Goal: Transaction & Acquisition: Purchase product/service

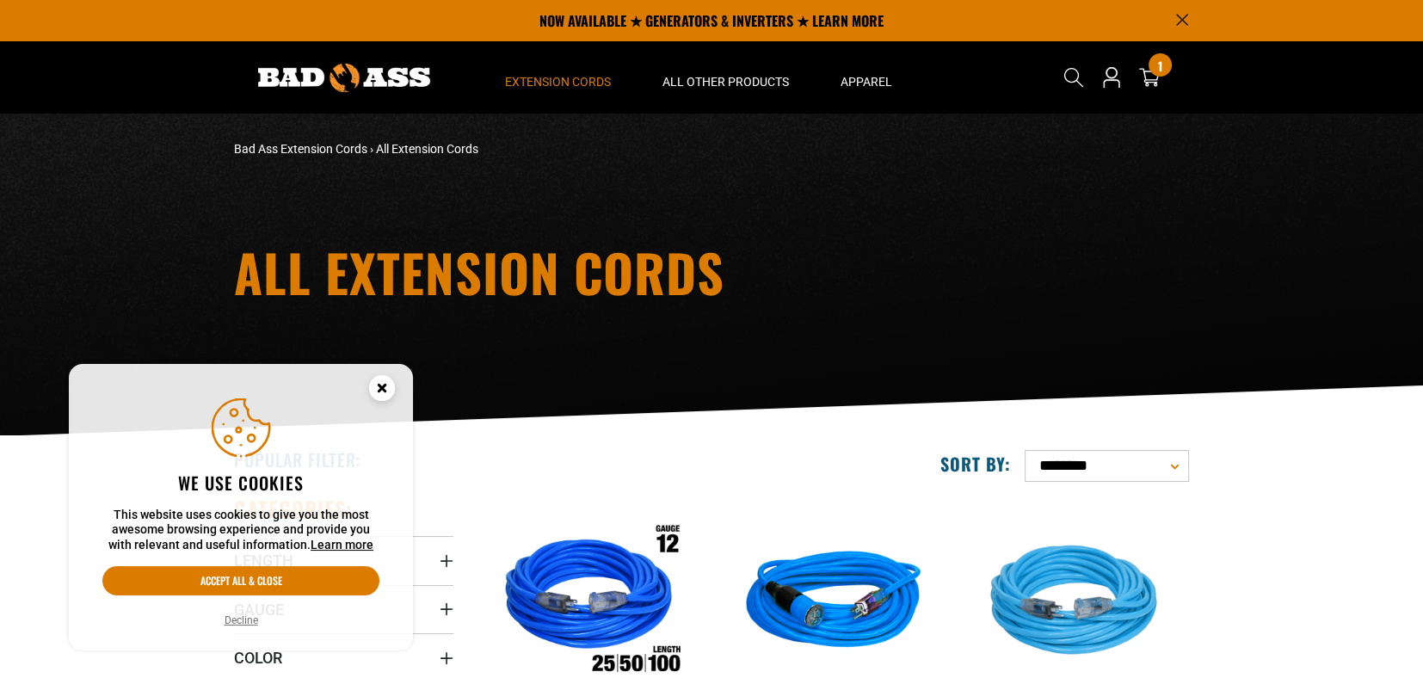
click at [381, 382] on circle "Cookie Consent" at bounding box center [382, 388] width 26 height 26
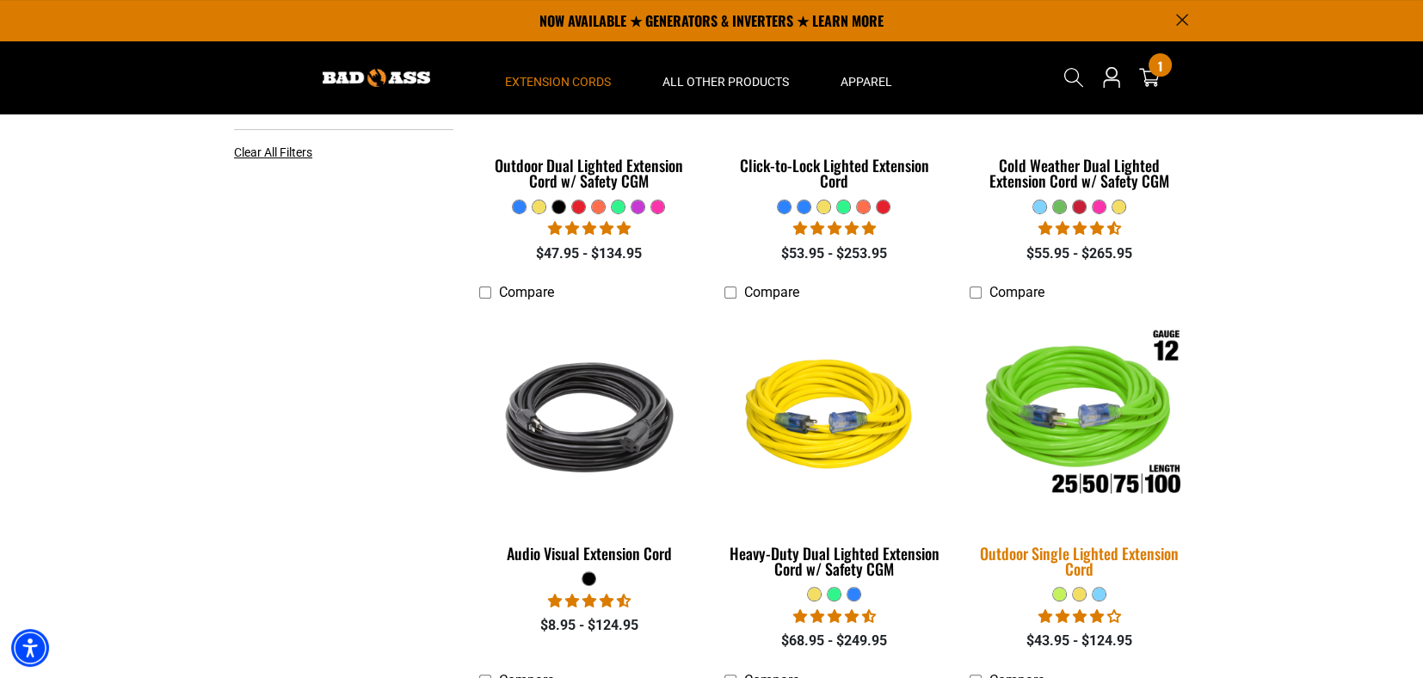
scroll to position [516, 0]
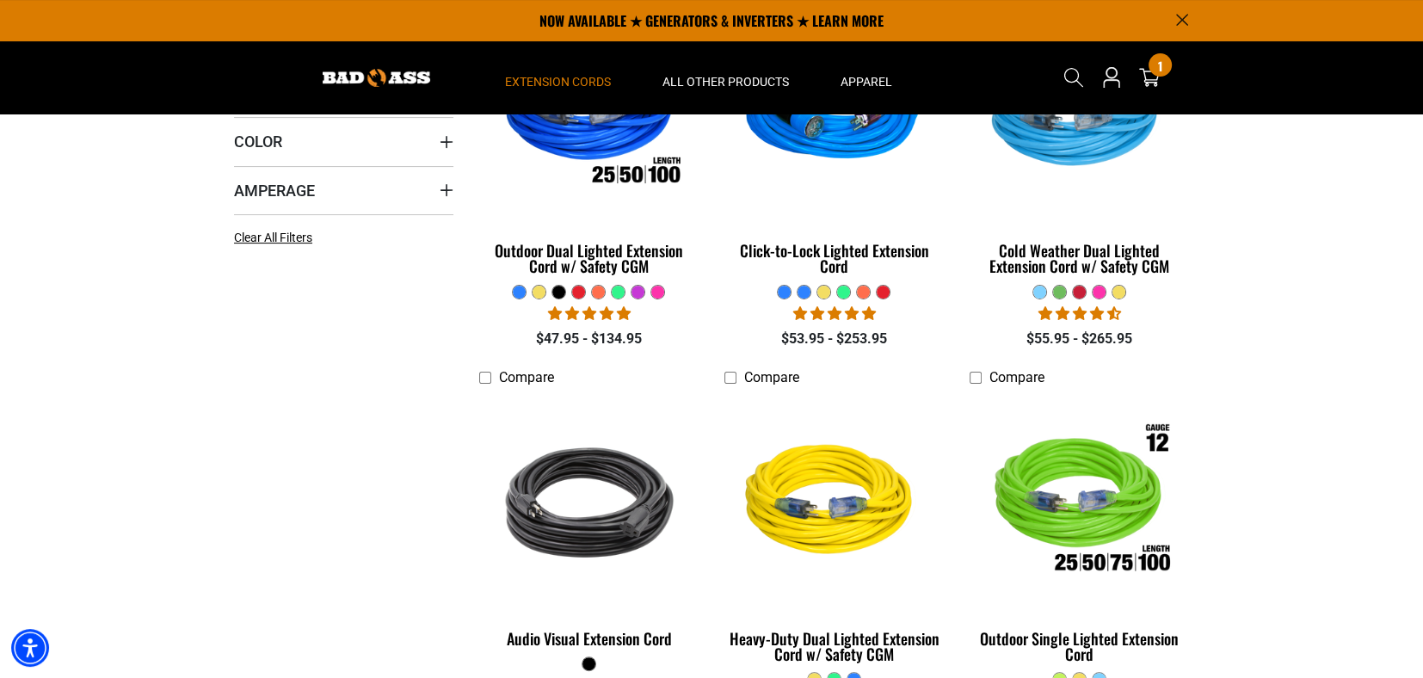
click at [1079, 104] on details-modal "Search" at bounding box center [1073, 77] width 48 height 60
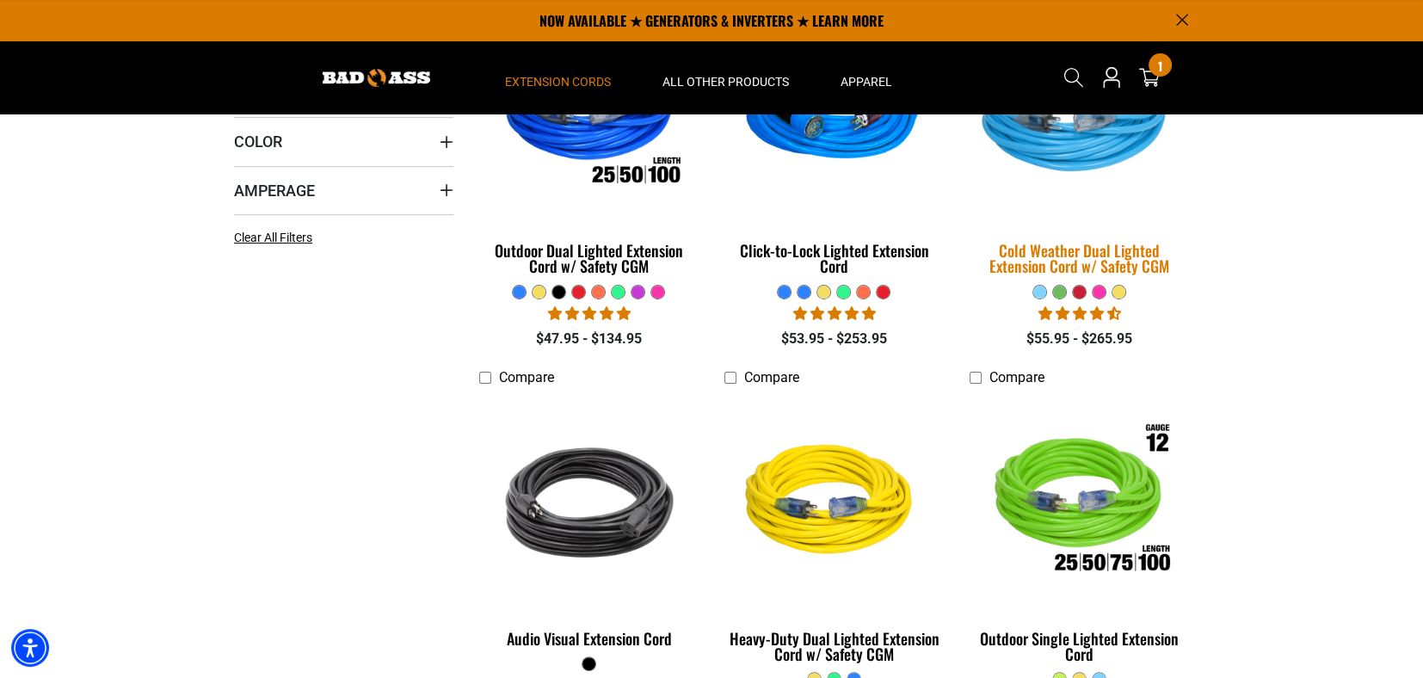
click at [1078, 124] on img at bounding box center [1078, 114] width 241 height 220
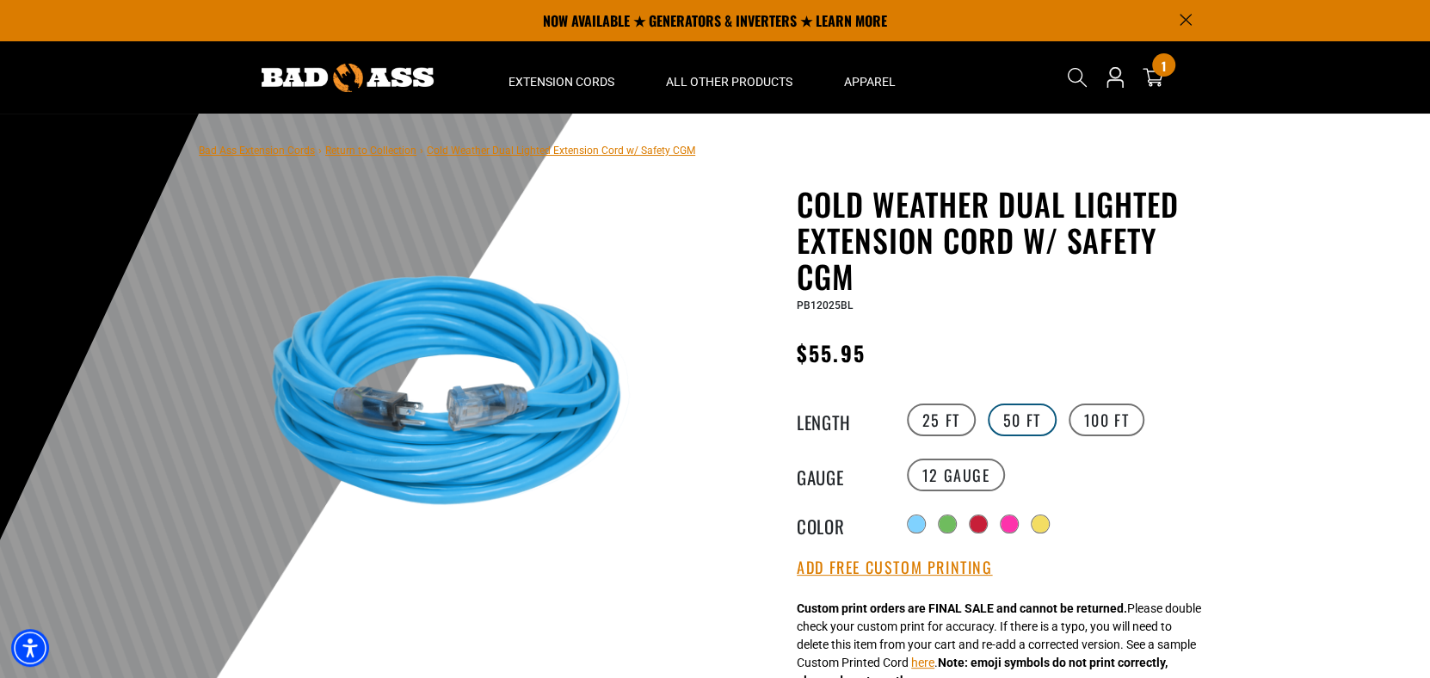
click at [1027, 420] on label "50 FT" at bounding box center [1021, 419] width 69 height 33
click at [856, 310] on div "PB12050BL" at bounding box center [1006, 304] width 421 height 21
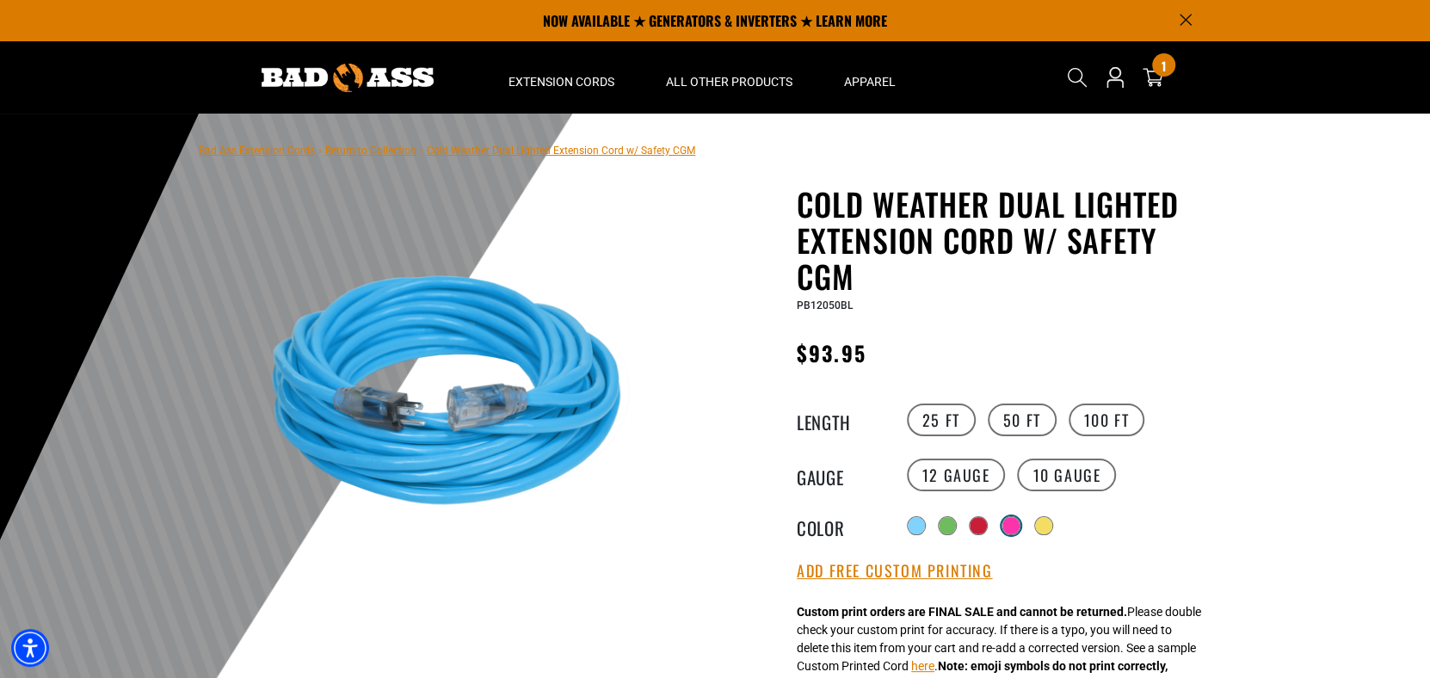
click at [1013, 523] on div at bounding box center [1010, 525] width 17 height 17
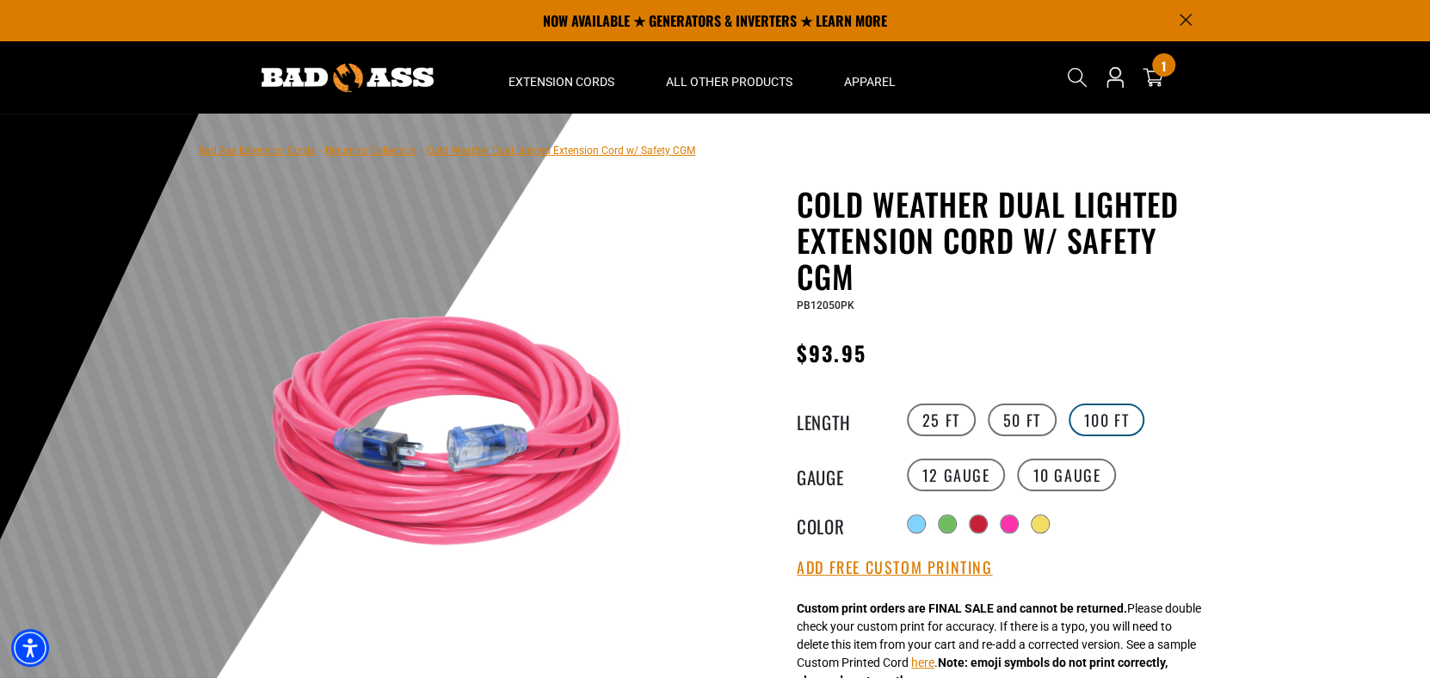
click at [1122, 412] on label "100 FT" at bounding box center [1106, 419] width 77 height 33
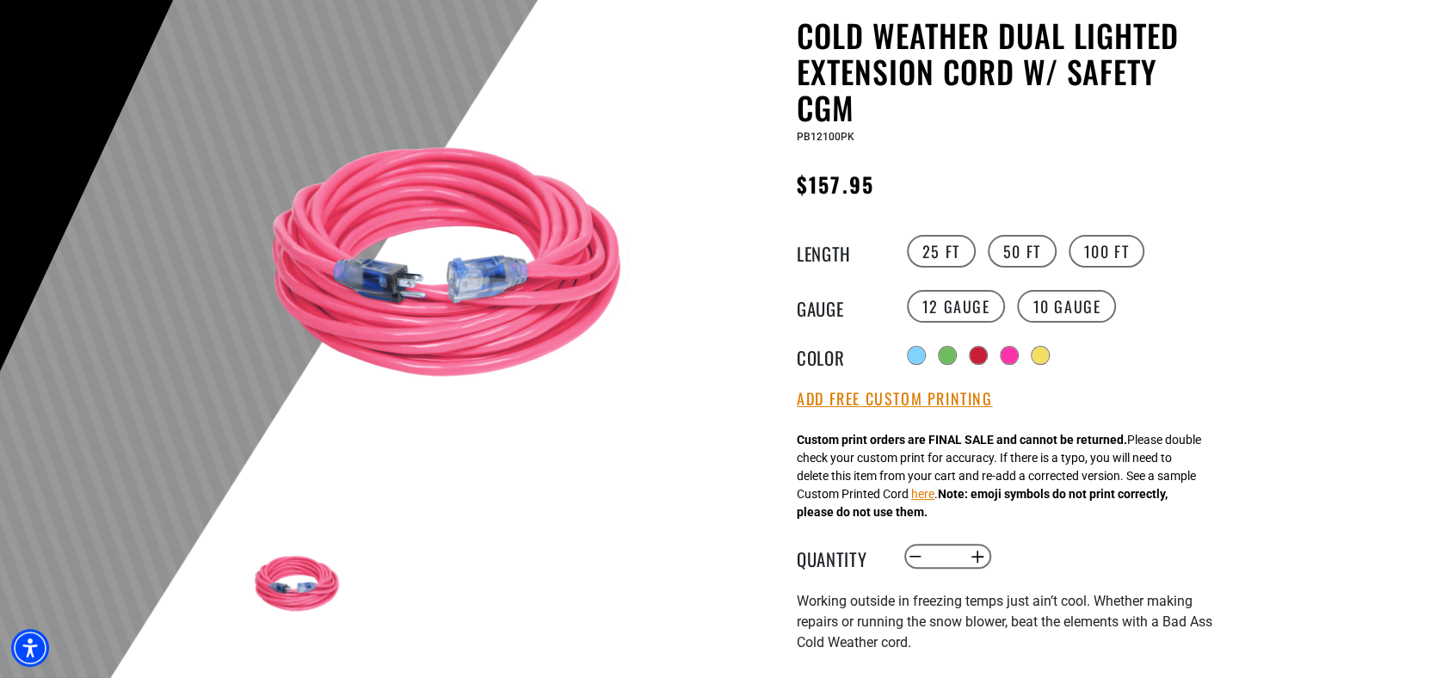
scroll to position [171, 0]
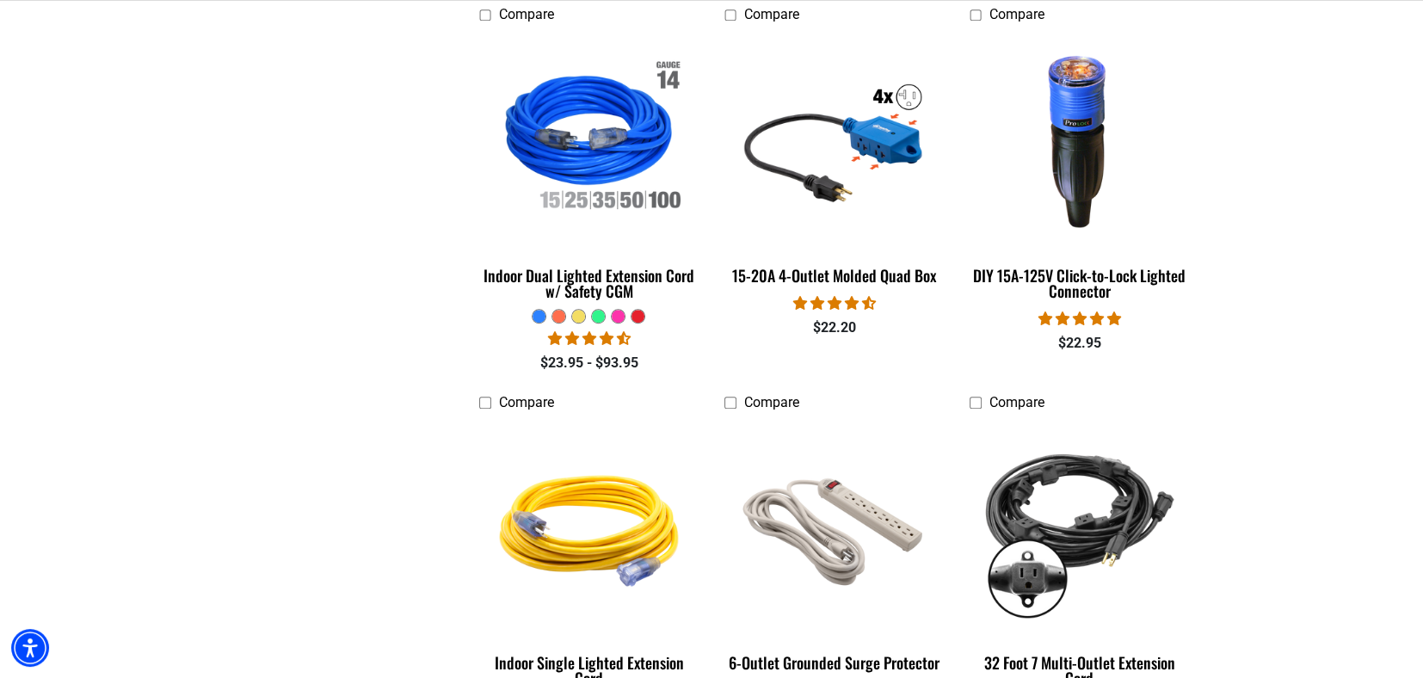
scroll to position [2066, 0]
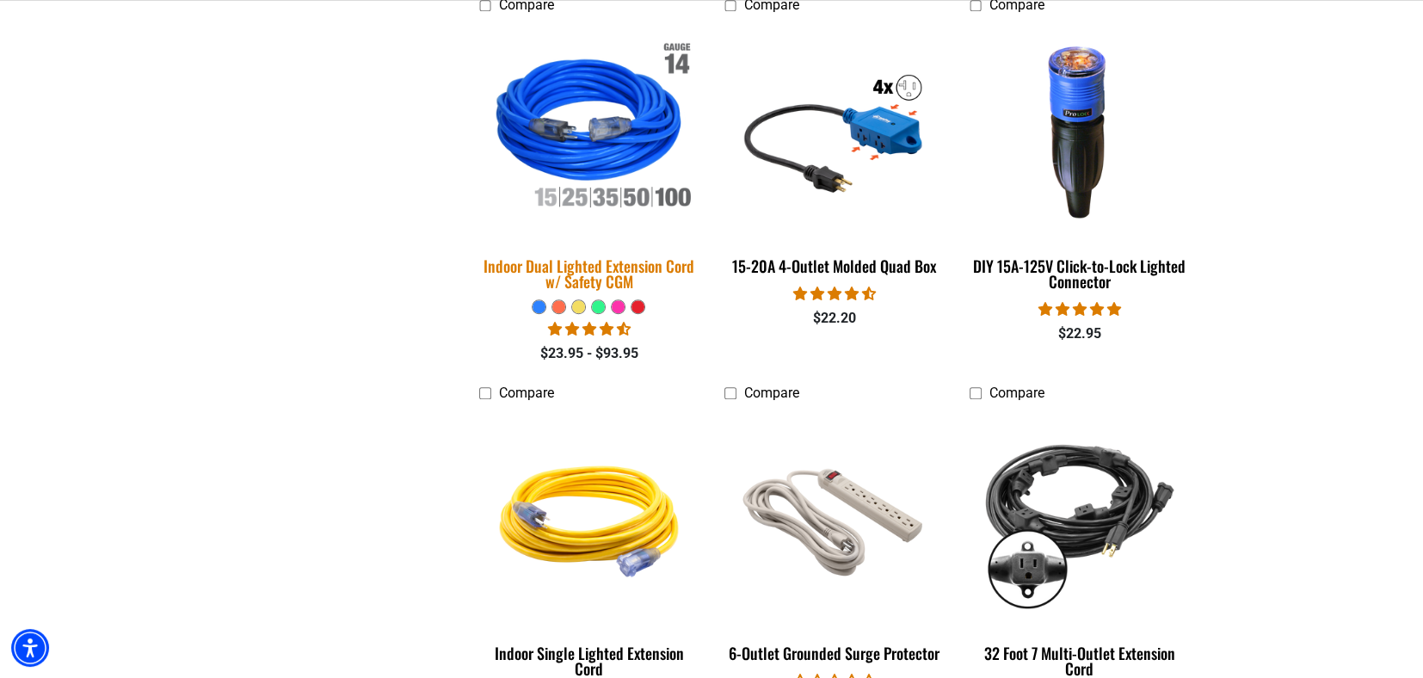
click at [618, 138] on img at bounding box center [589, 130] width 241 height 220
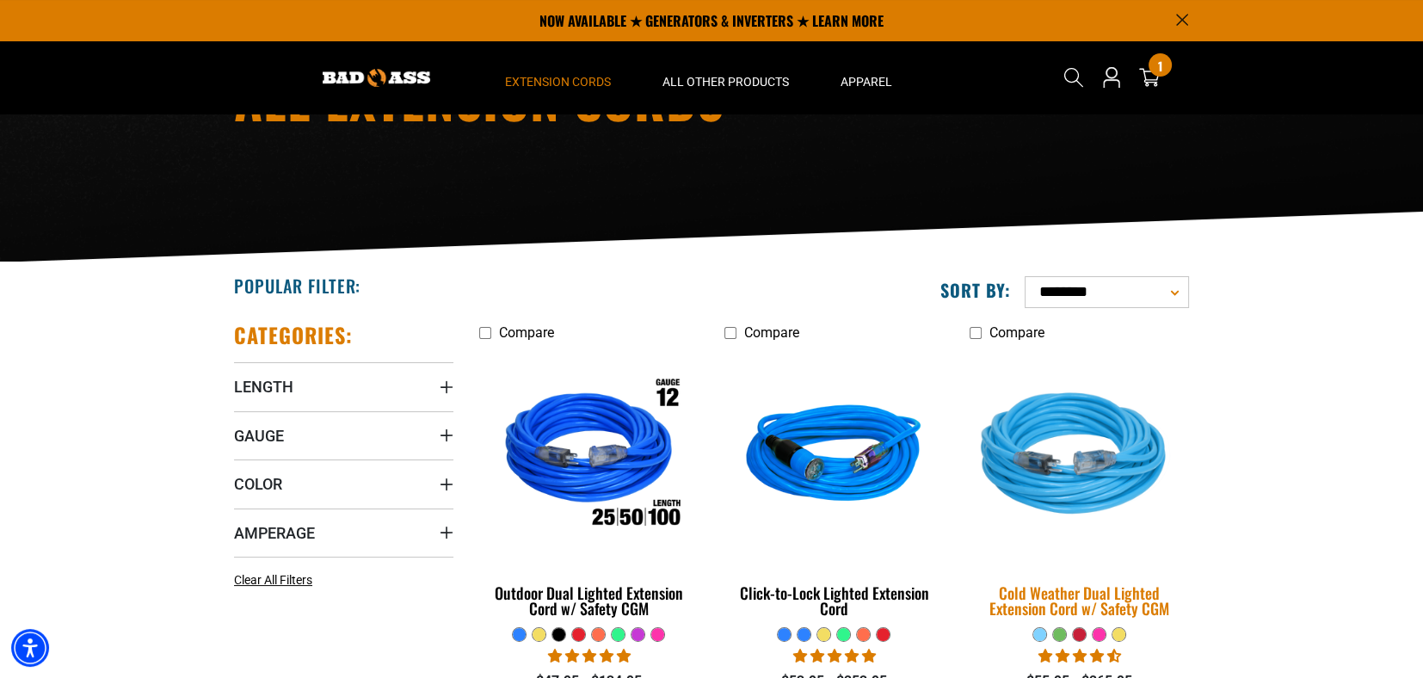
click at [1093, 423] on img at bounding box center [1078, 457] width 241 height 220
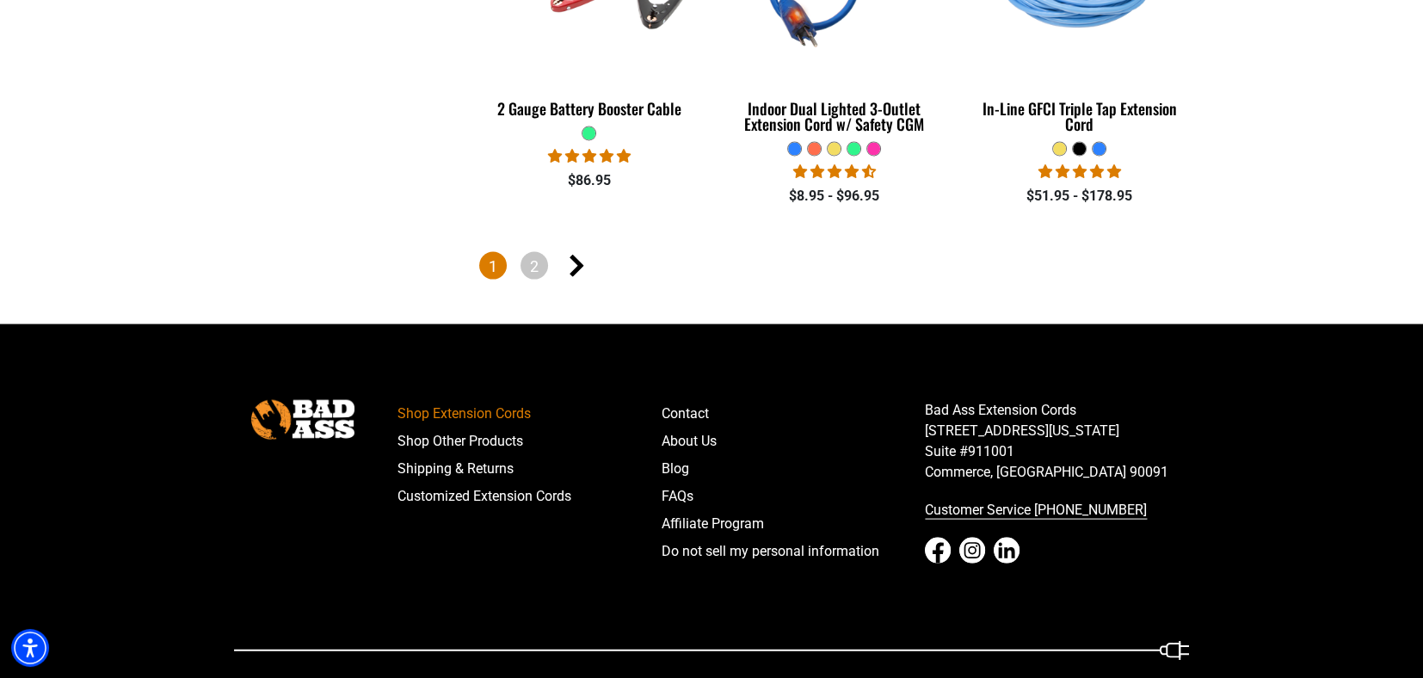
scroll to position [4100, 0]
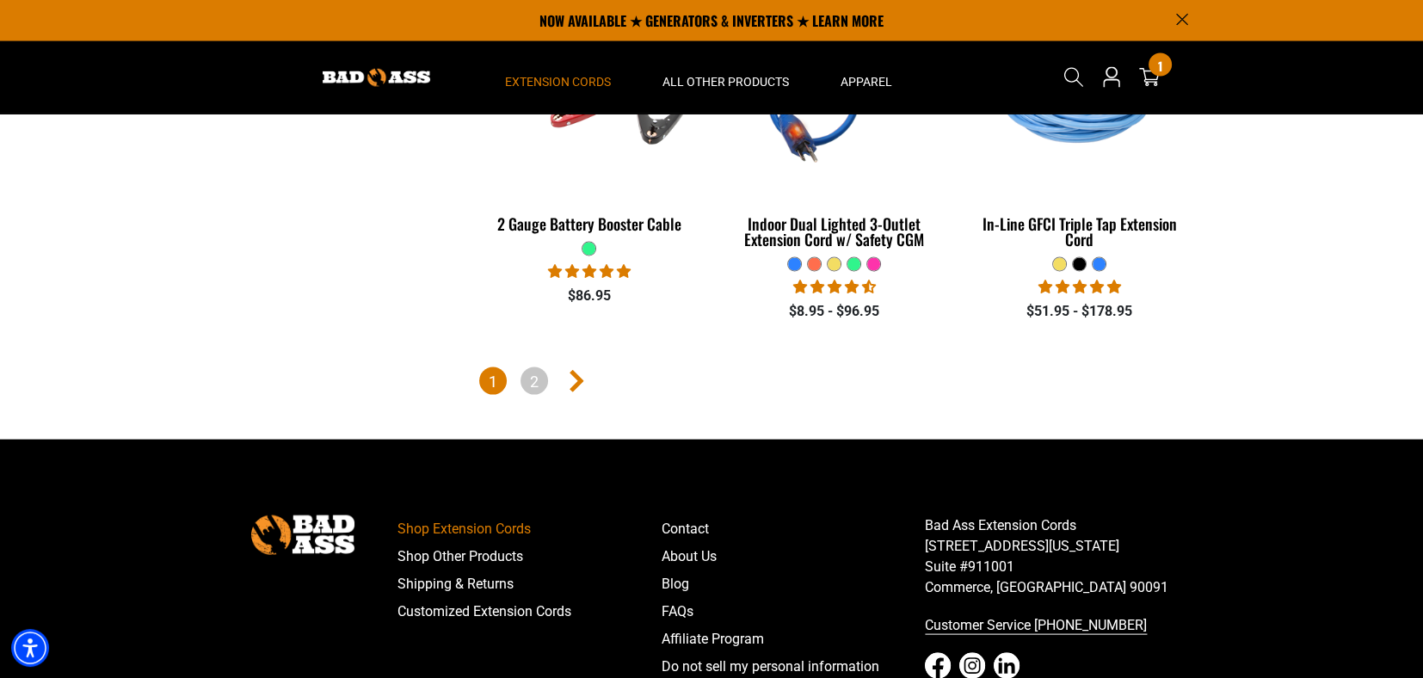
click at [576, 373] on icon "Next page" at bounding box center [576, 381] width 15 height 22
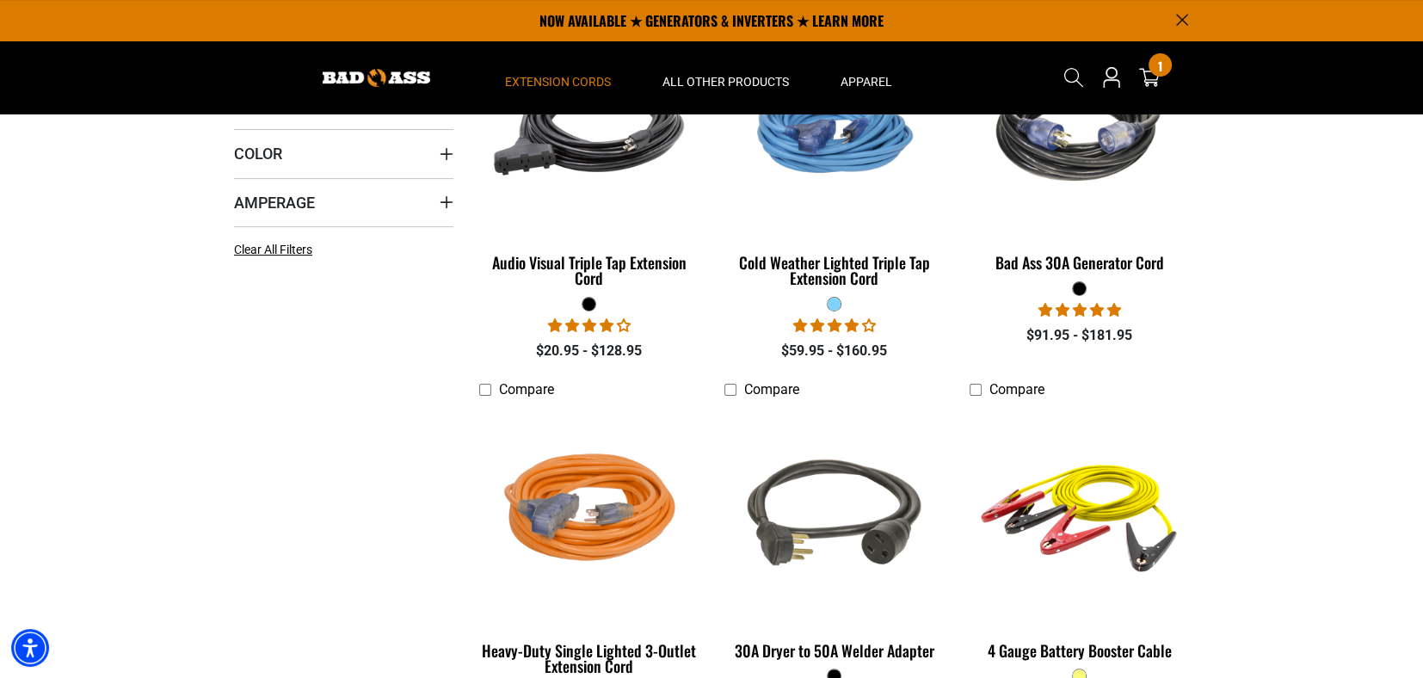
scroll to position [343, 0]
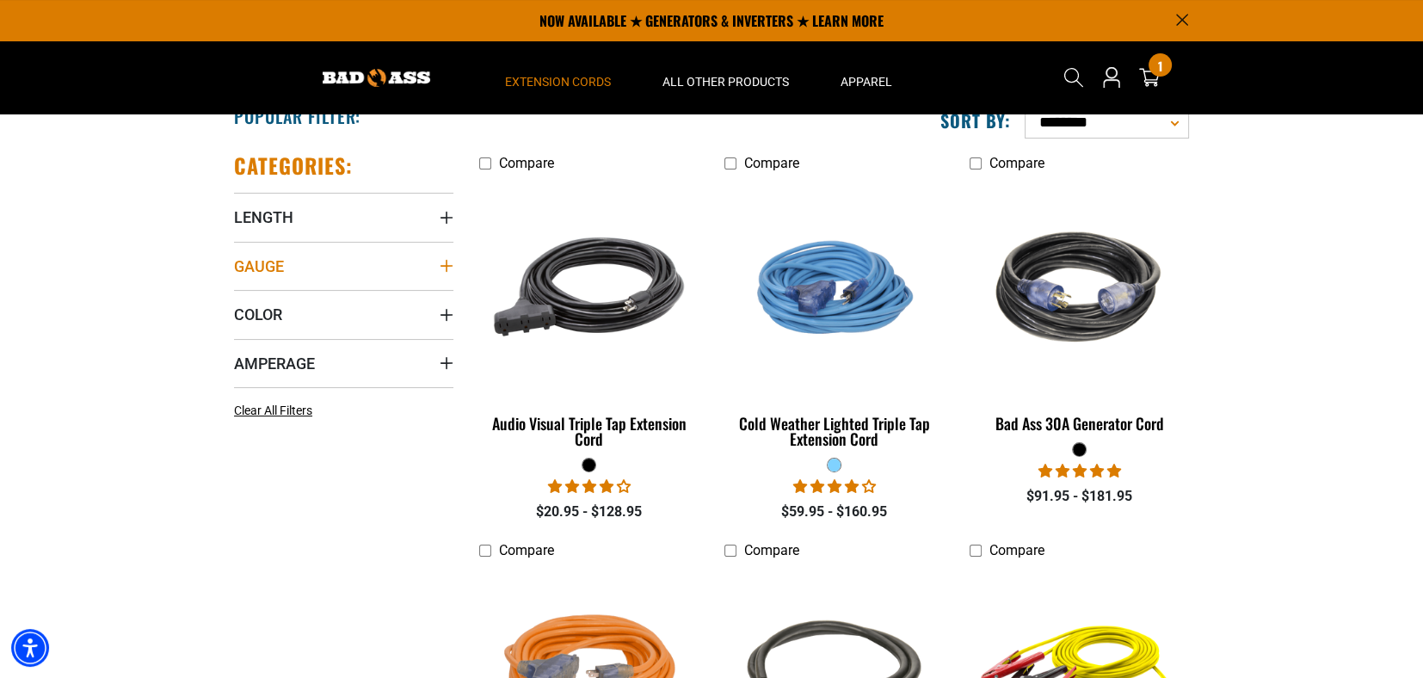
click at [310, 270] on summary "Gauge" at bounding box center [343, 266] width 219 height 48
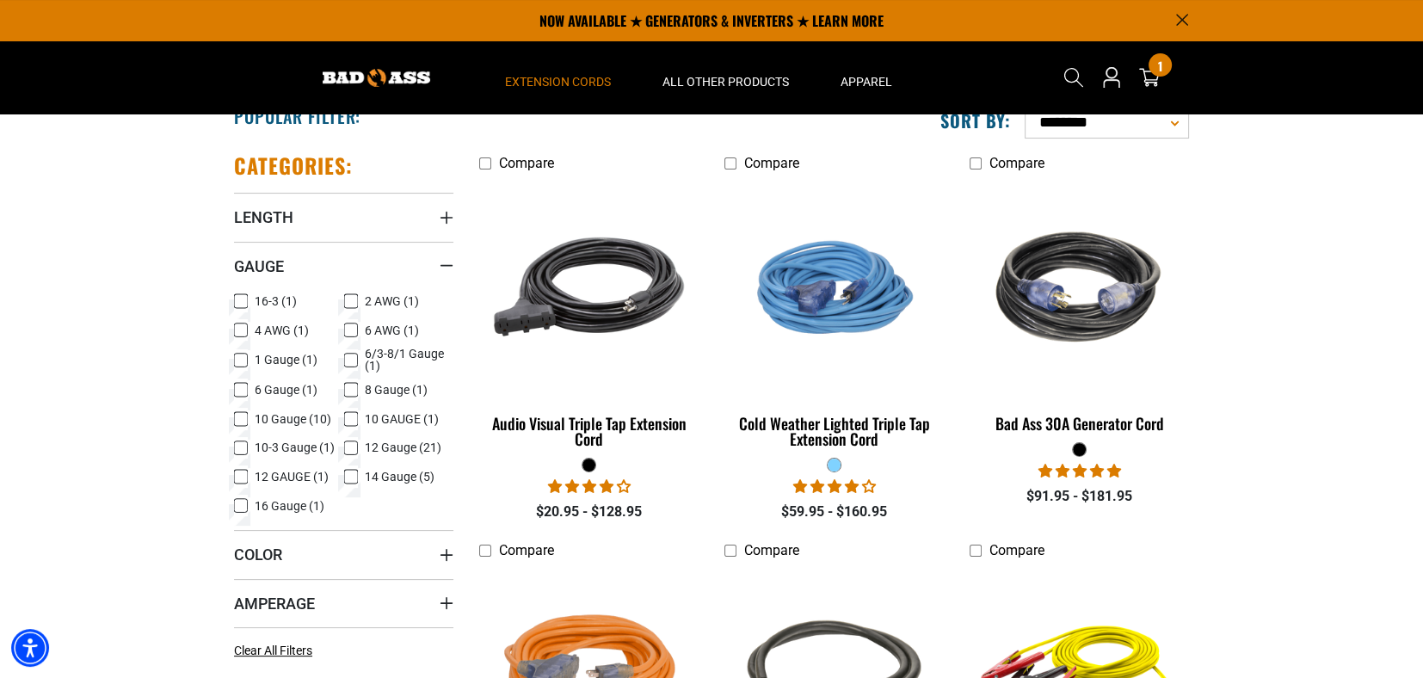
click at [350, 446] on icon at bounding box center [351, 448] width 14 height 22
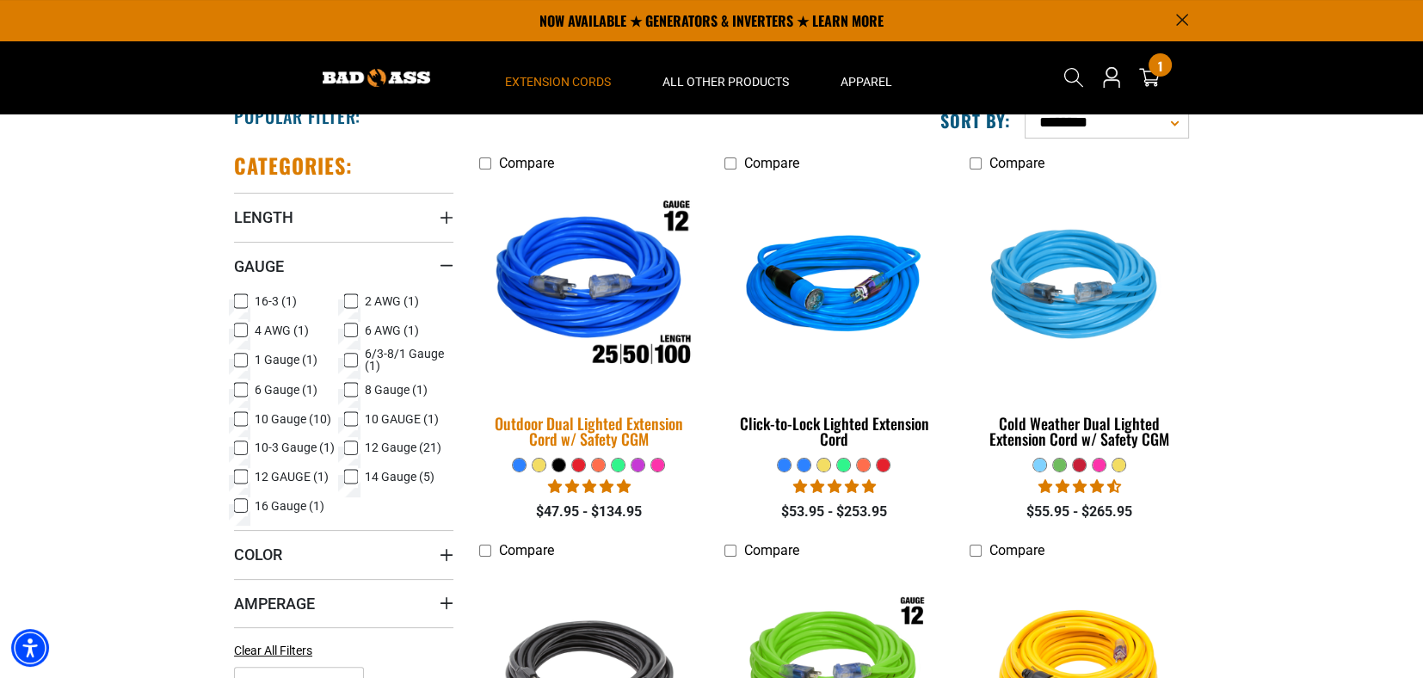
click at [611, 304] on img at bounding box center [589, 287] width 241 height 220
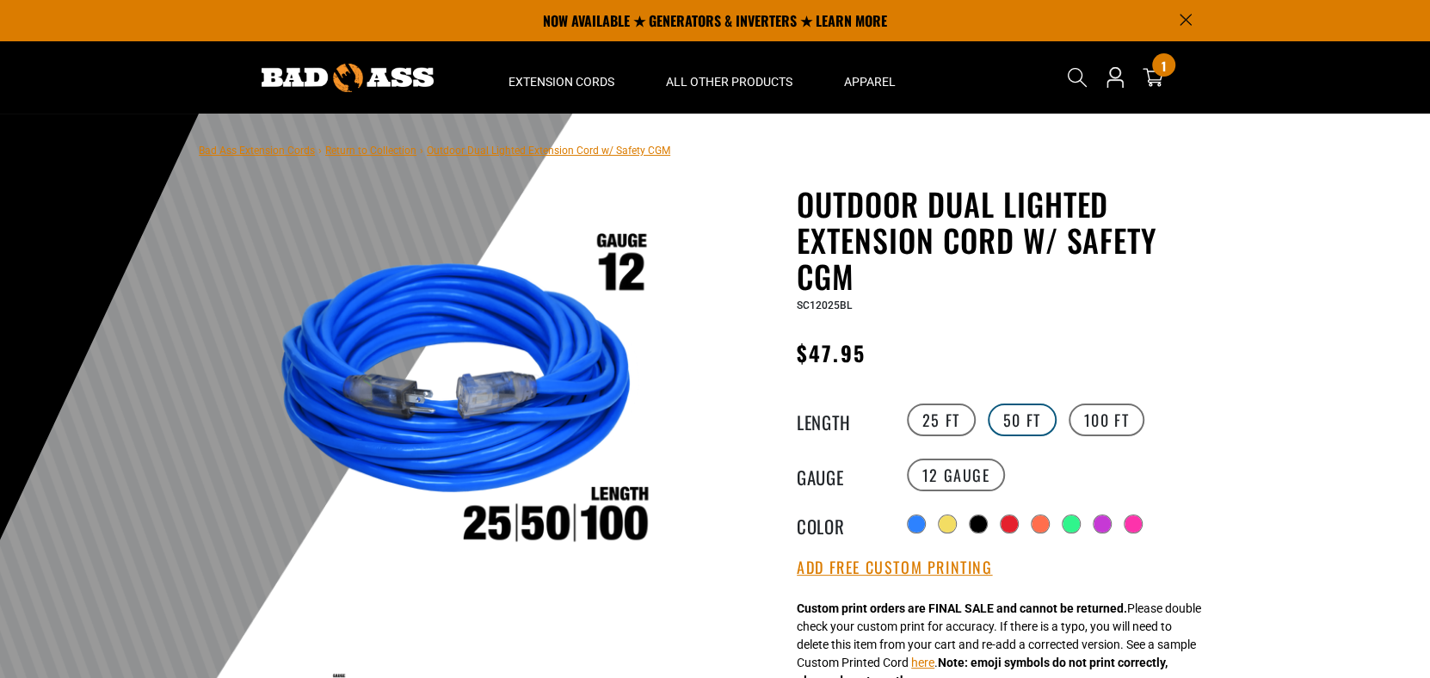
click at [1015, 421] on label "50 FT" at bounding box center [1021, 419] width 69 height 33
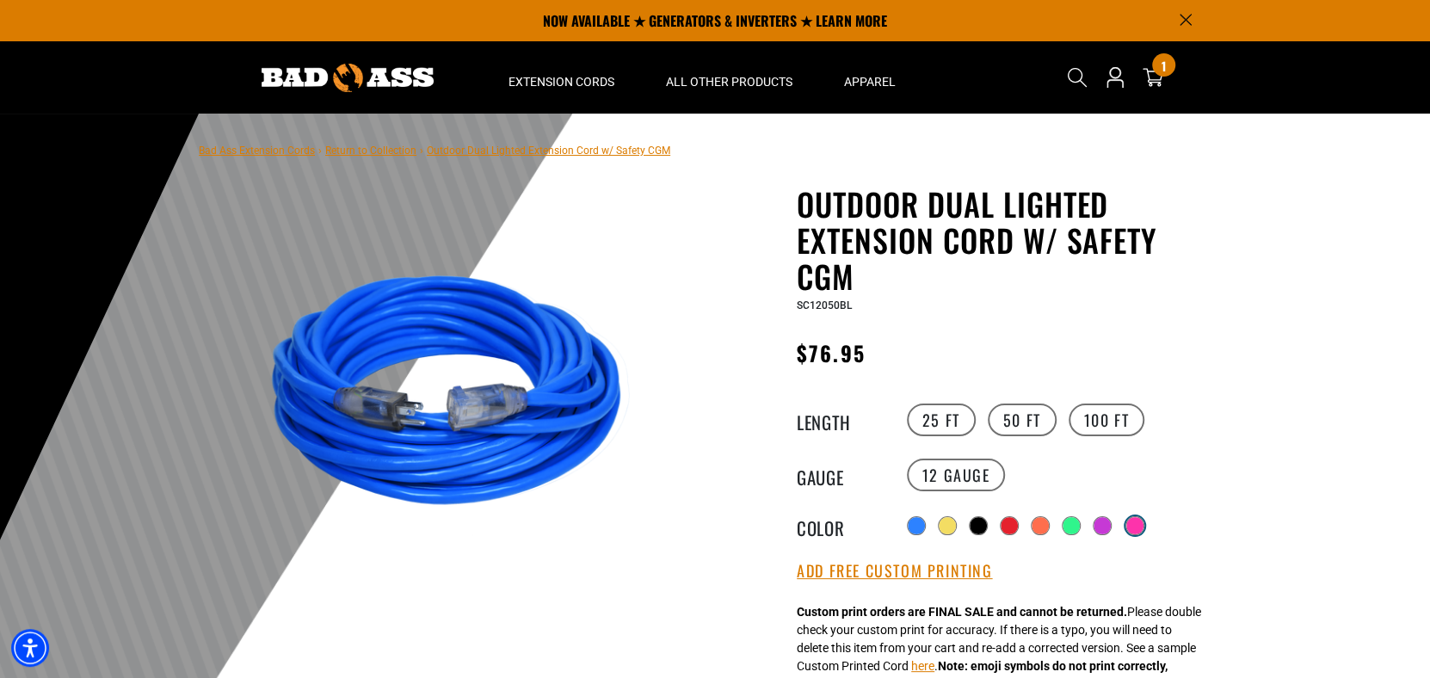
click at [1142, 526] on div at bounding box center [1134, 525] width 17 height 17
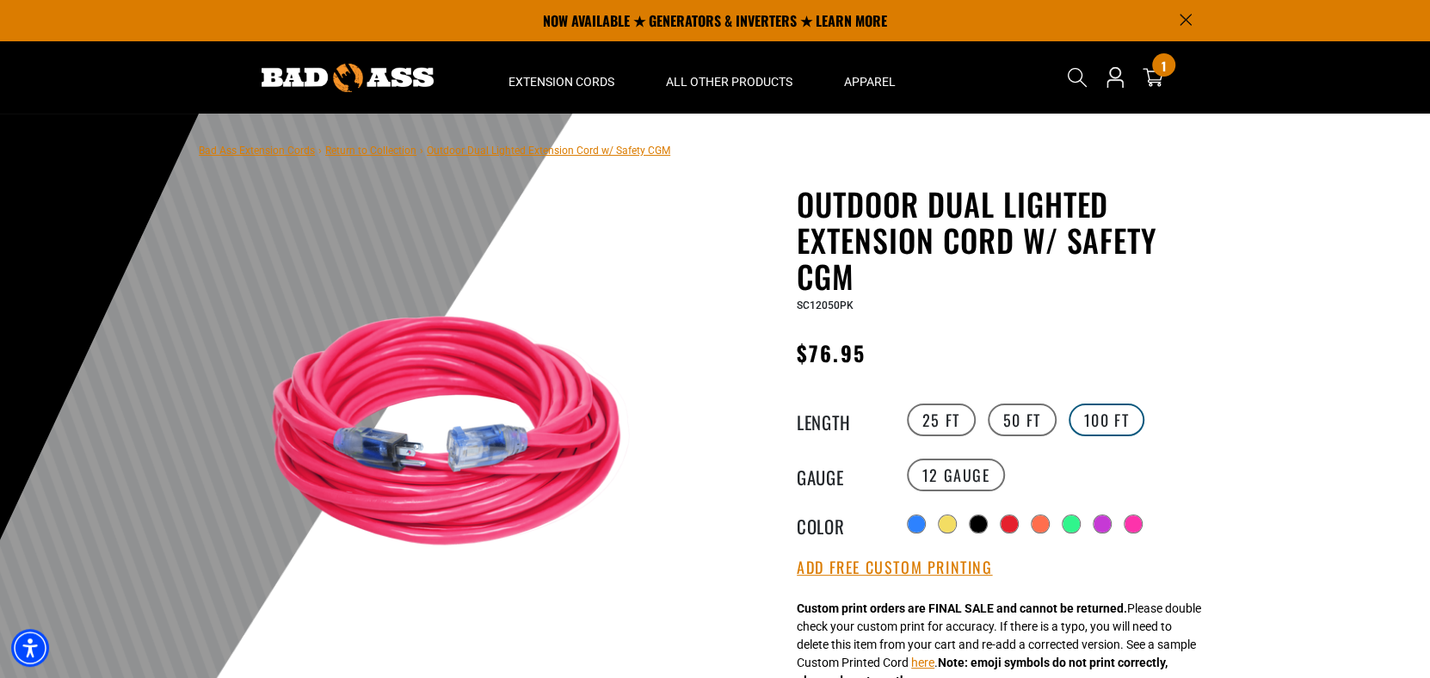
click at [1106, 418] on label "100 FT" at bounding box center [1106, 419] width 77 height 33
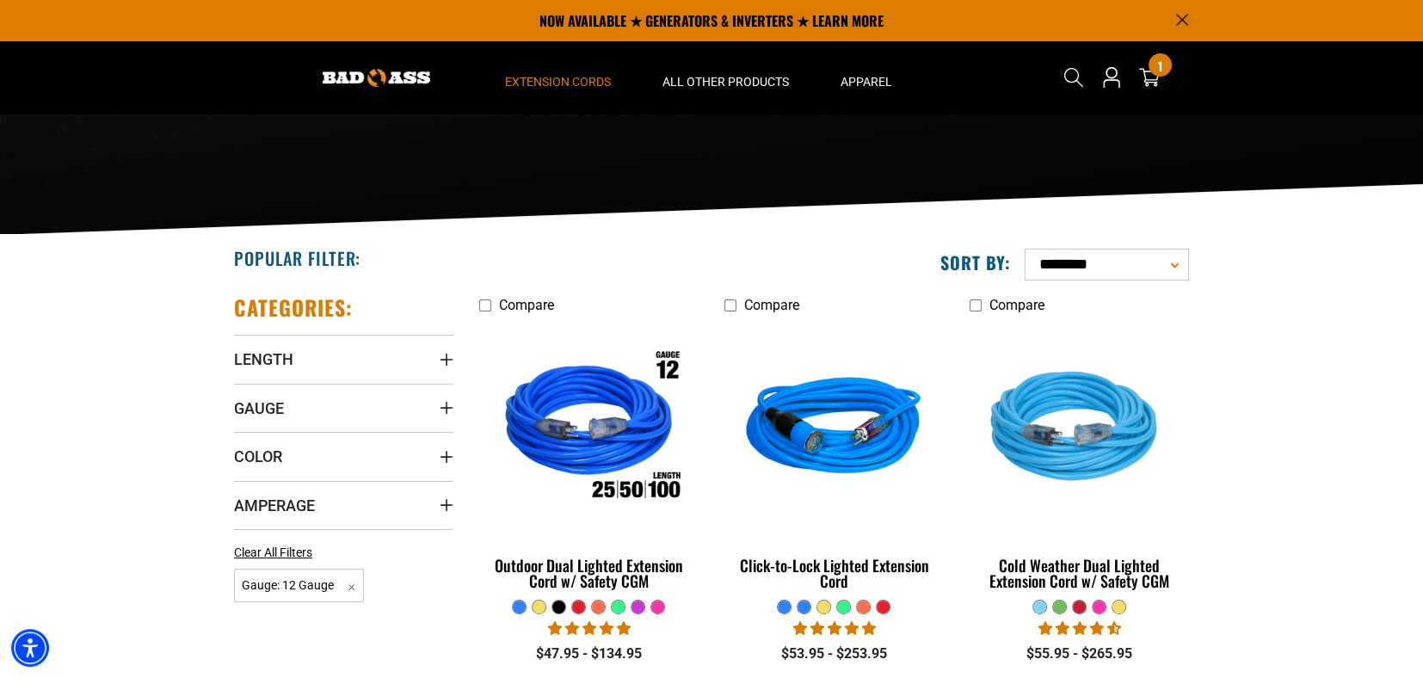
scroll to position [171, 0]
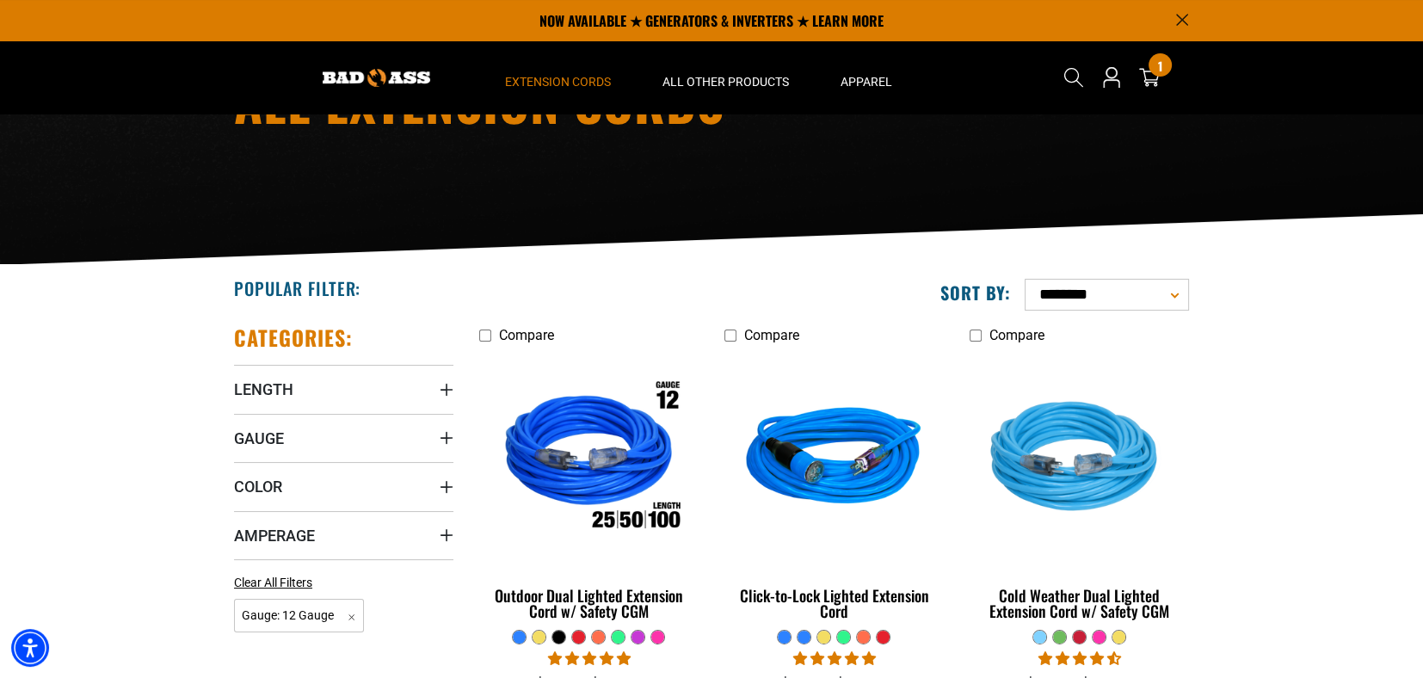
click at [1176, 17] on icon "Announcement" at bounding box center [1182, 20] width 12 height 12
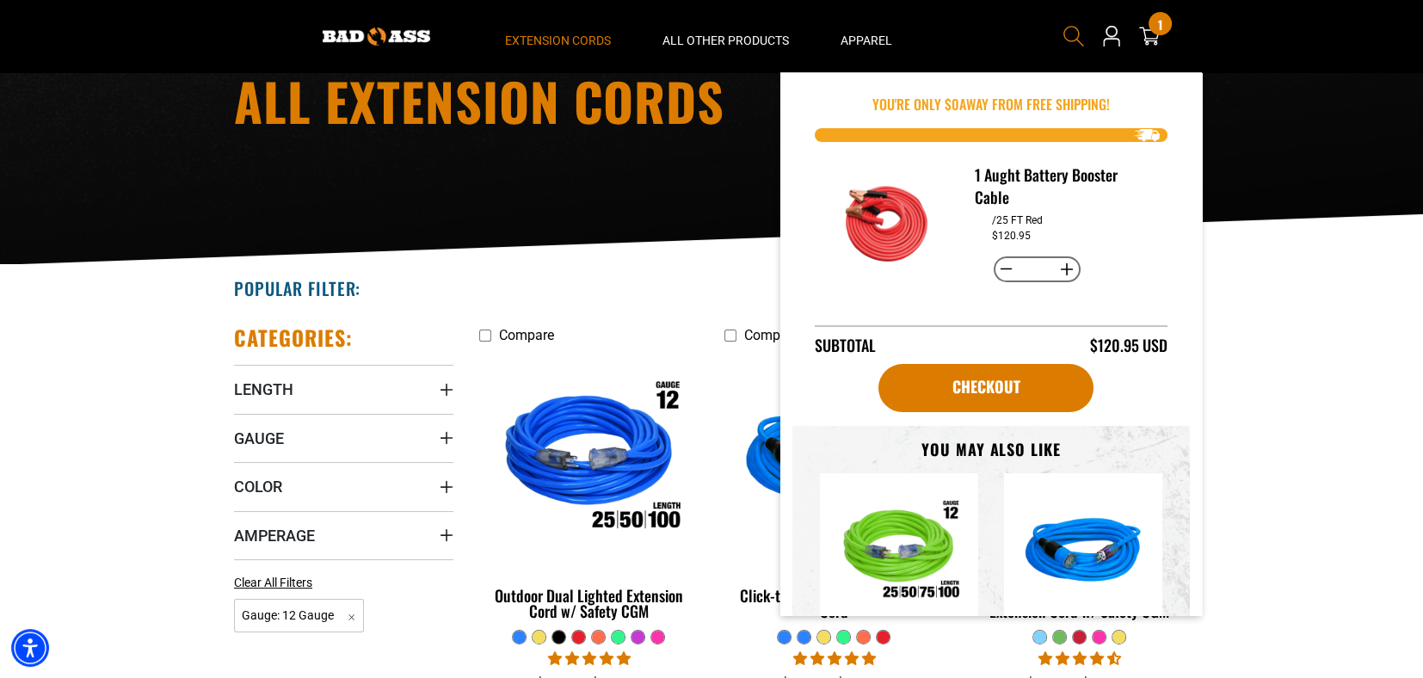
click at [1073, 31] on icon "Search" at bounding box center [1073, 36] width 22 height 22
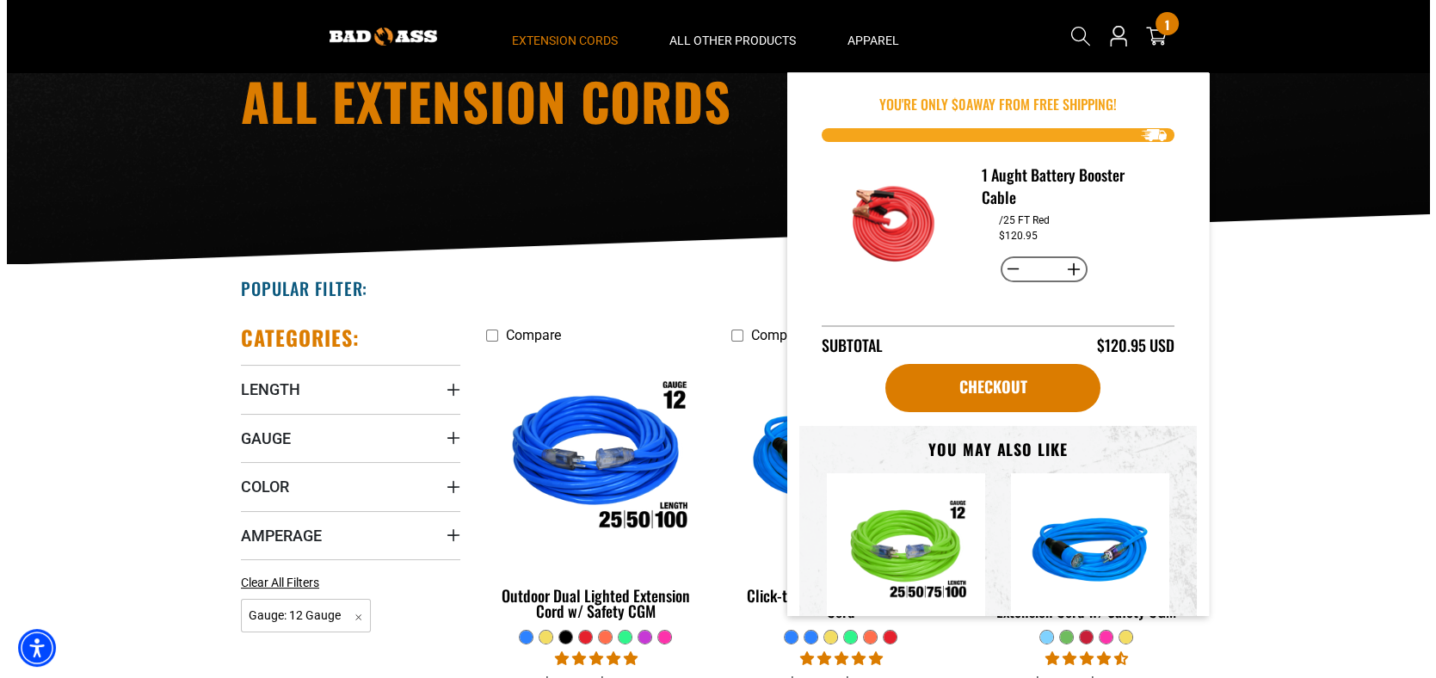
scroll to position [116, 0]
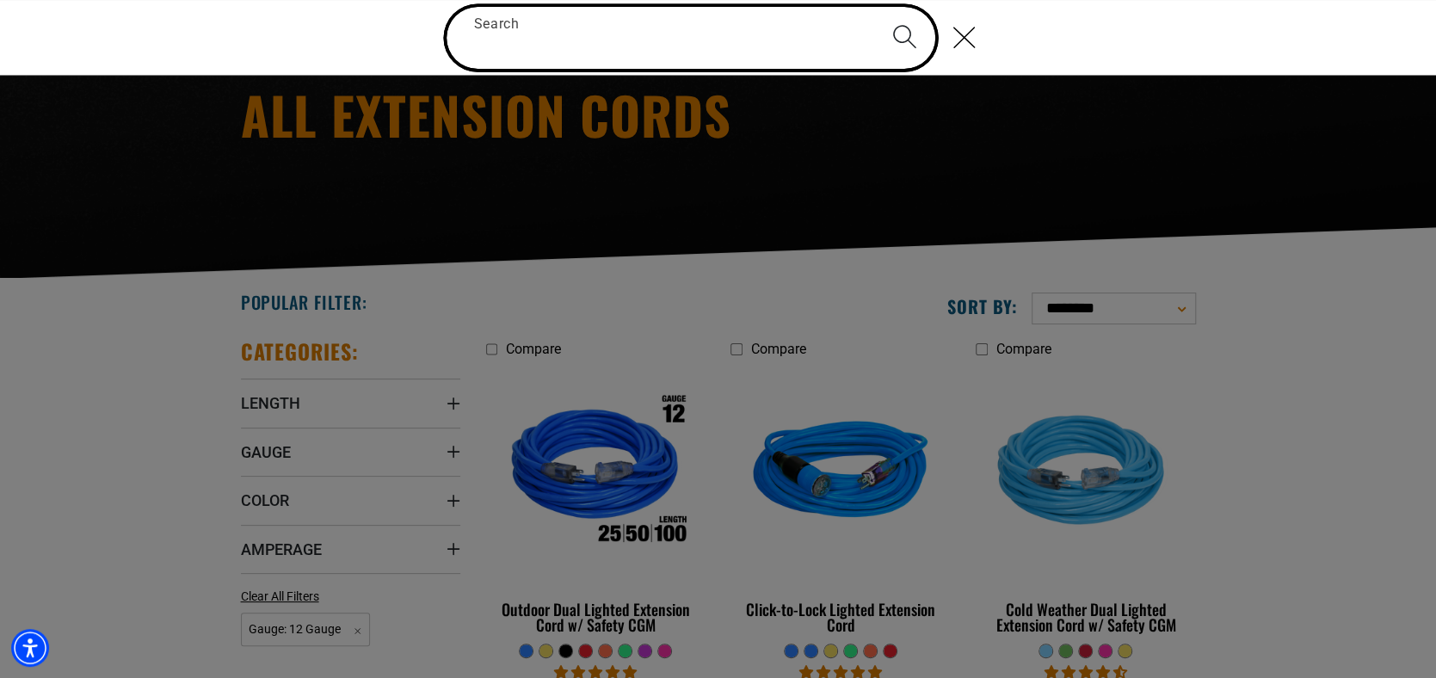
paste input "**********"
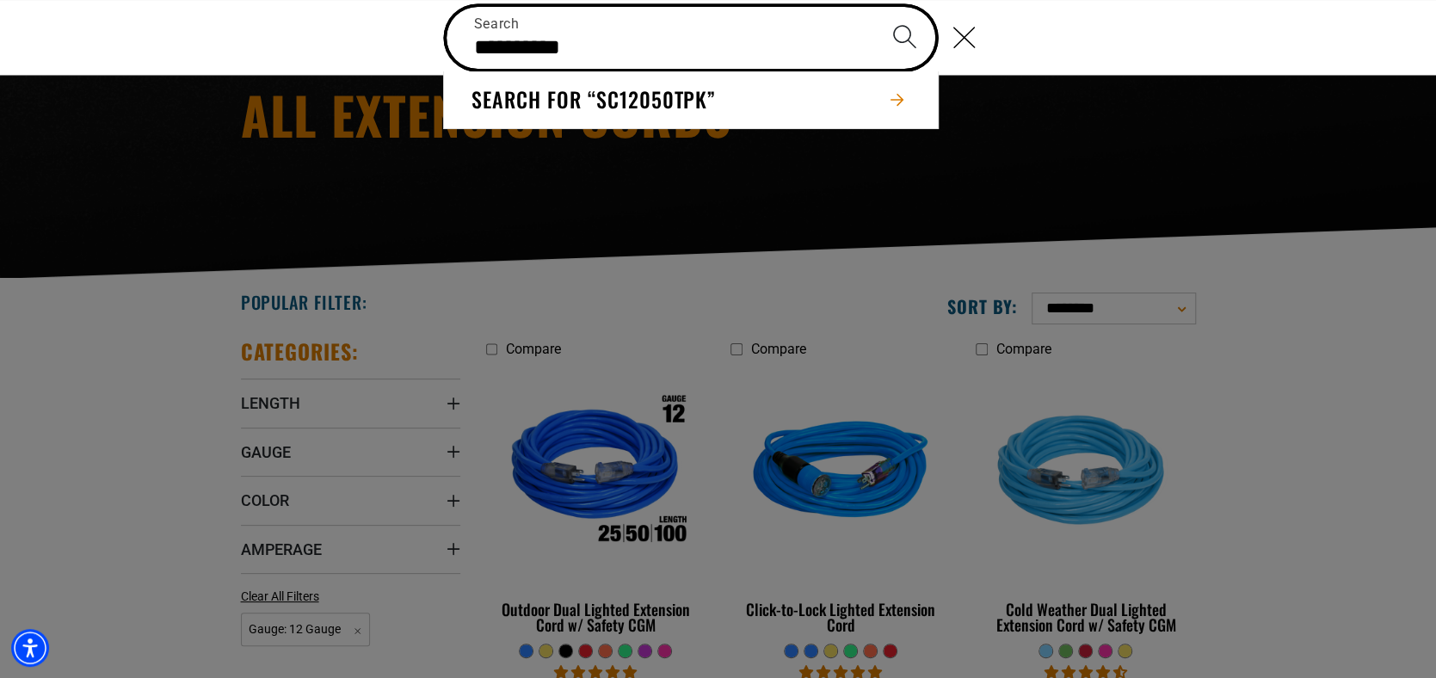
type input "**********"
click at [901, 44] on icon "Search" at bounding box center [904, 36] width 25 height 25
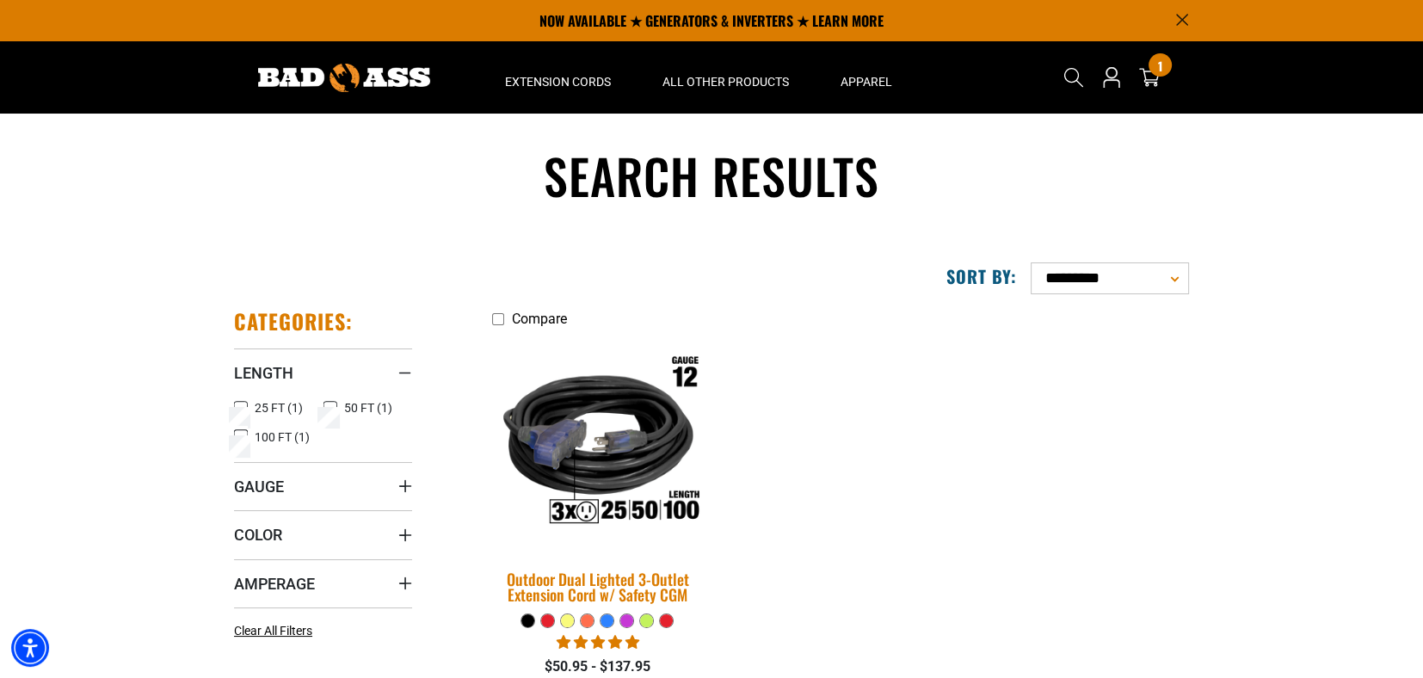
click at [631, 441] on img at bounding box center [597, 443] width 241 height 220
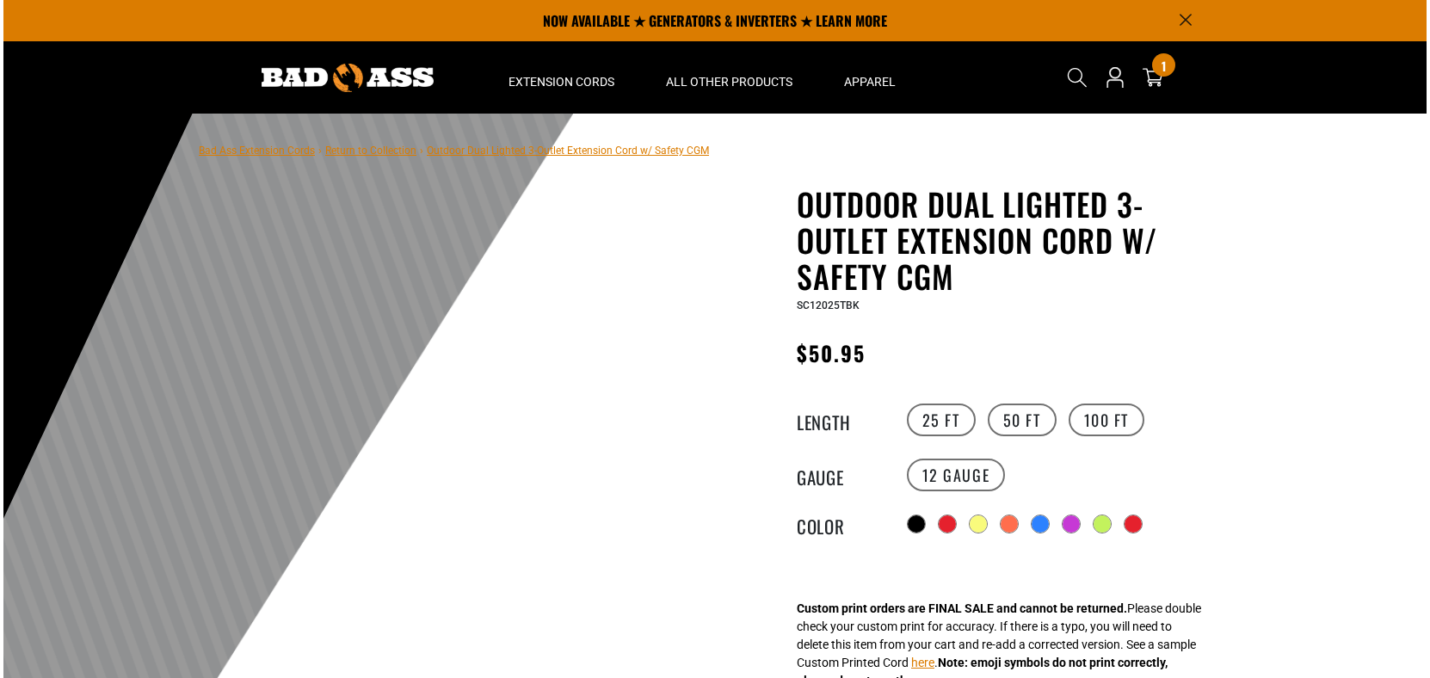
scroll to position [258, 0]
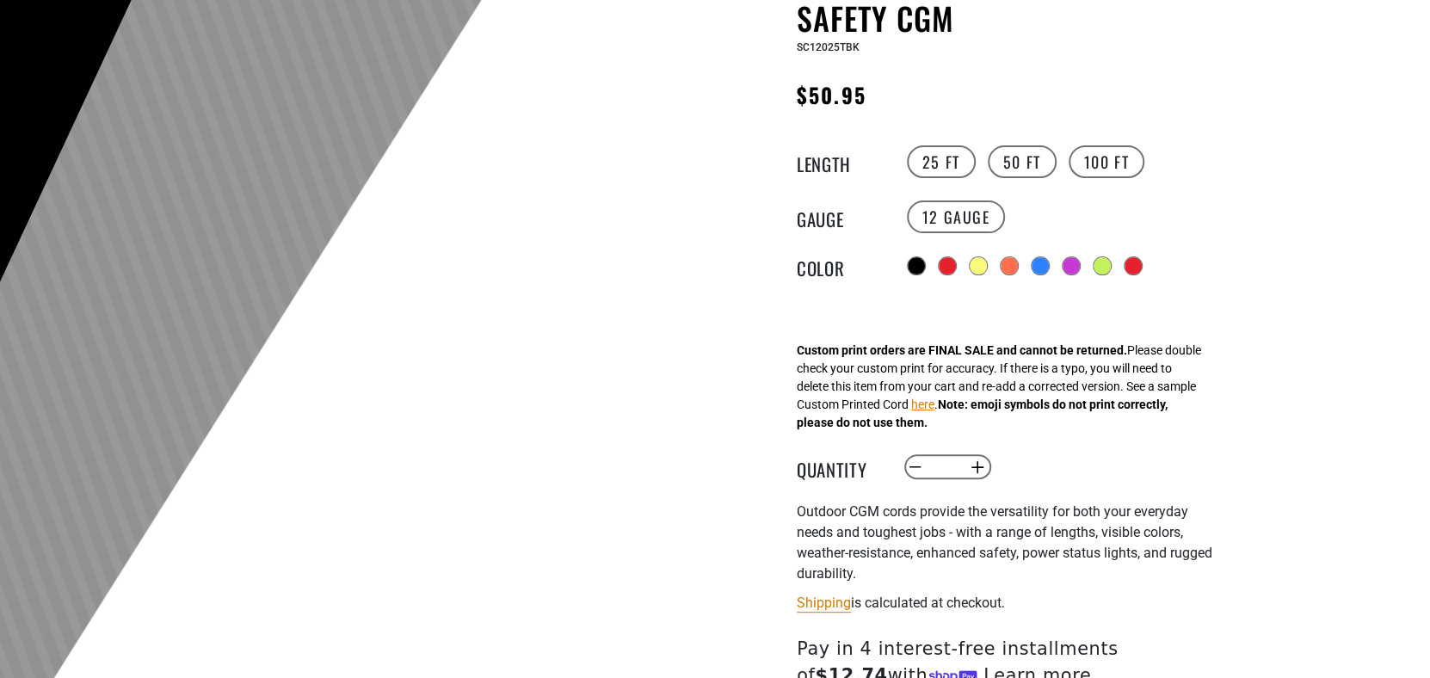
click at [1020, 163] on label "50 FT" at bounding box center [1021, 161] width 69 height 33
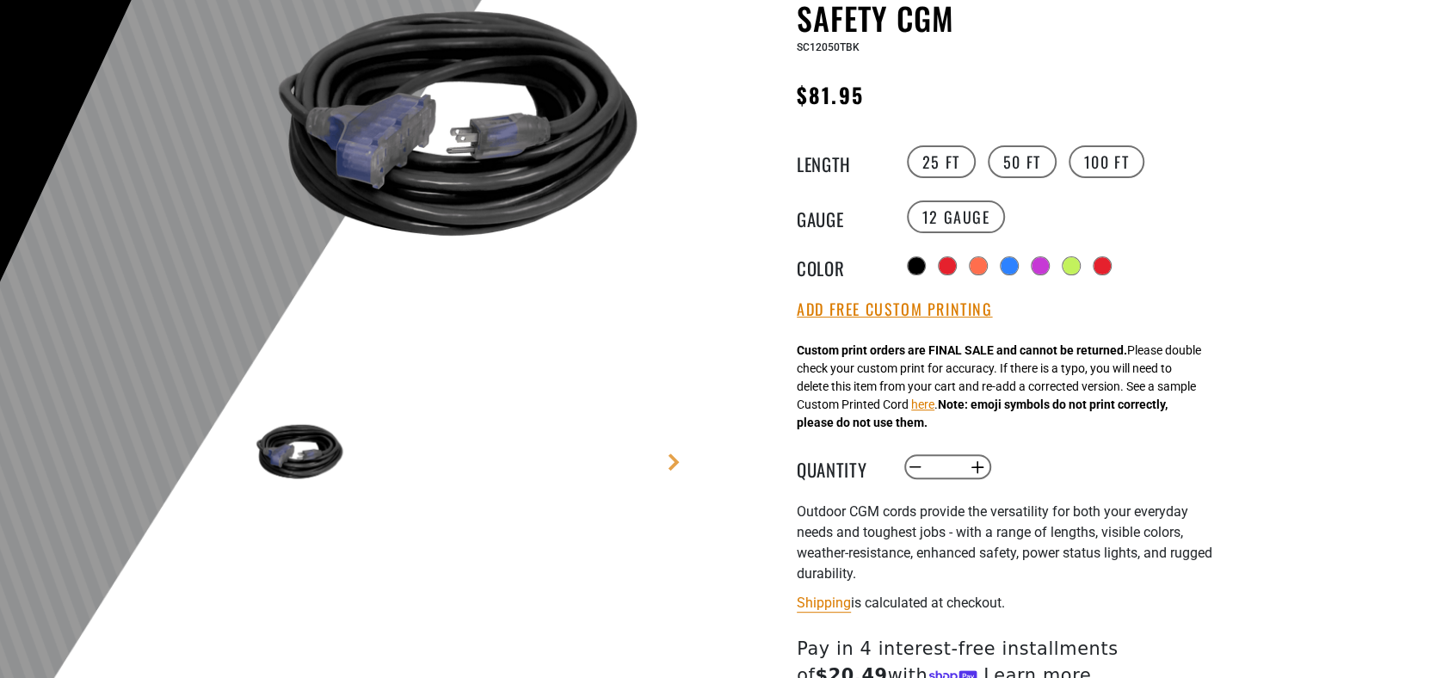
scroll to position [171, 0]
